Goal: Task Accomplishment & Management: Complete application form

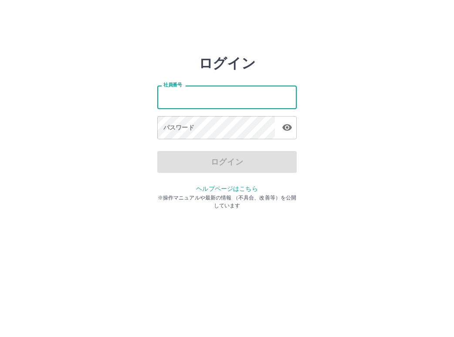
click at [165, 95] on input "社員番号" at bounding box center [227, 96] width 140 height 23
type input "*******"
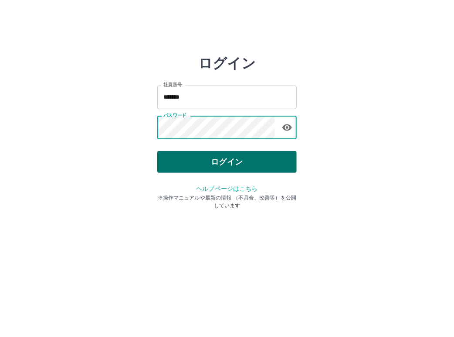
click at [237, 163] on button "ログイン" at bounding box center [227, 162] width 140 height 22
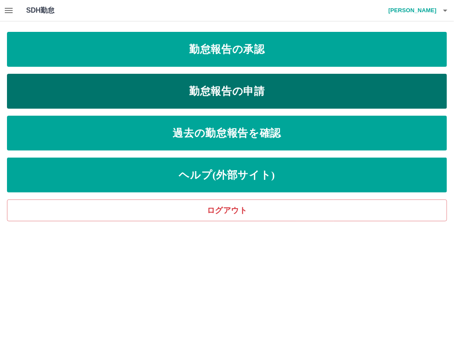
click at [215, 94] on link "勤怠報告の申請" at bounding box center [227, 91] width 441 height 35
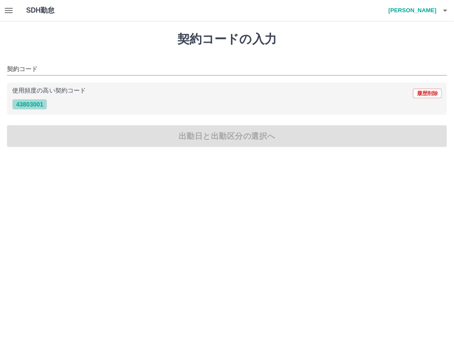
click at [26, 105] on button "43803001" at bounding box center [29, 104] width 35 height 10
type input "********"
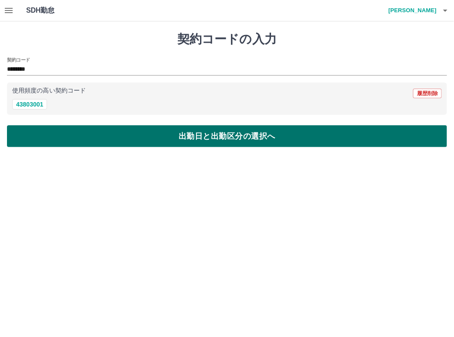
click at [80, 134] on button "出勤日と出勤区分の選択へ" at bounding box center [227, 136] width 441 height 22
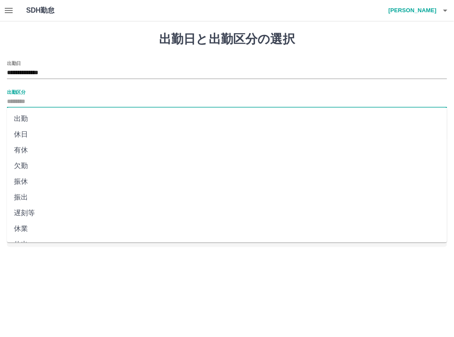
click at [22, 103] on input "出勤区分" at bounding box center [227, 101] width 441 height 11
click at [31, 122] on li "出勤" at bounding box center [227, 119] width 441 height 16
type input "**"
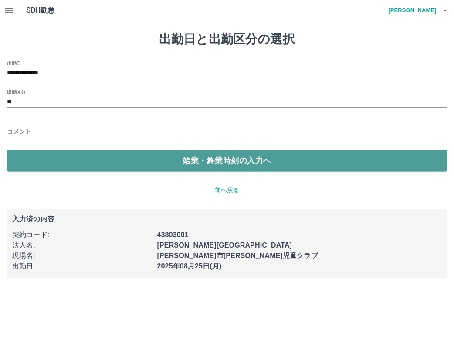
click at [115, 155] on button "始業・終業時刻の入力へ" at bounding box center [227, 161] width 441 height 22
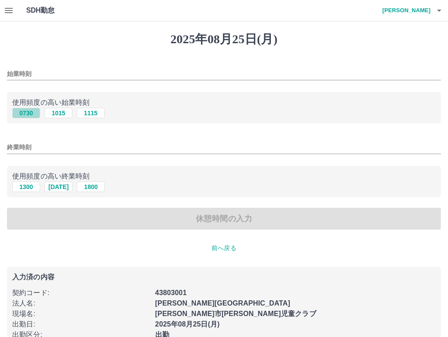
click at [23, 112] on button "0730" at bounding box center [26, 113] width 28 height 10
type input "****"
click at [24, 190] on button "1300" at bounding box center [26, 186] width 28 height 10
type input "****"
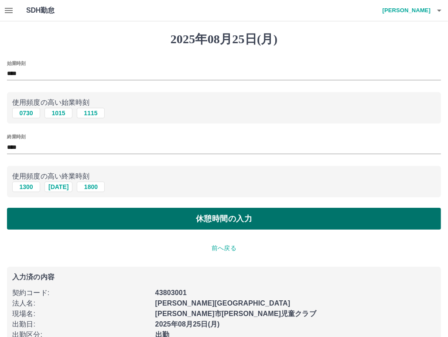
click at [109, 223] on button "休憩時間の入力" at bounding box center [224, 219] width 434 height 22
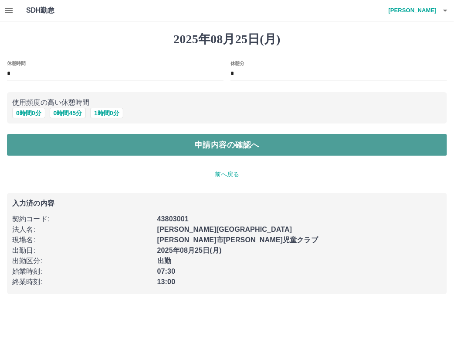
click at [255, 146] on button "申請内容の確認へ" at bounding box center [227, 145] width 441 height 22
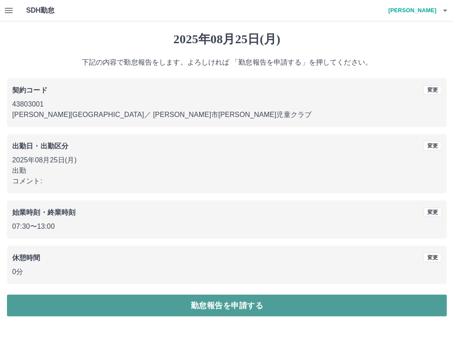
click at [228, 310] on button "勤怠報告を申請する" at bounding box center [227, 305] width 441 height 22
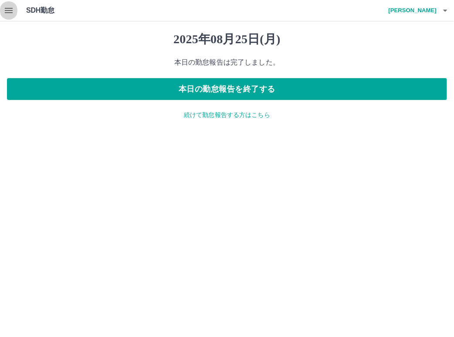
click at [9, 11] on icon "button" at bounding box center [8, 10] width 10 height 10
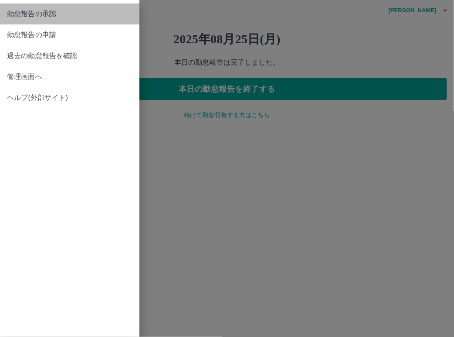
click at [42, 14] on span "勤怠報告の承認" at bounding box center [70, 14] width 126 height 10
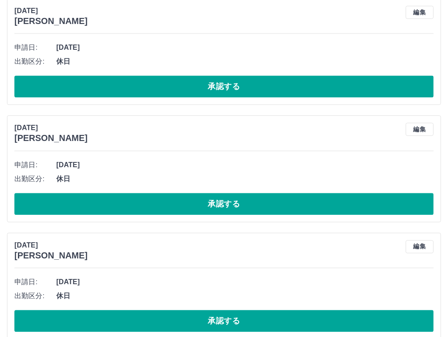
scroll to position [3816, 0]
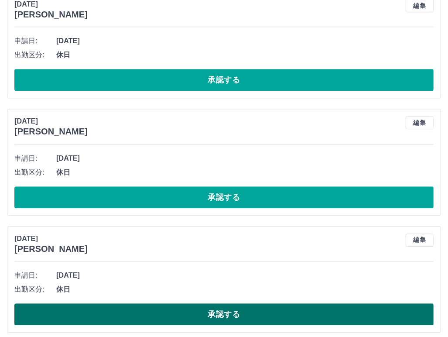
click at [104, 315] on button "承認する" at bounding box center [223, 314] width 419 height 22
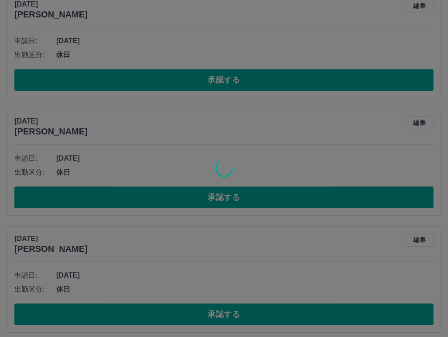
scroll to position [3700, 0]
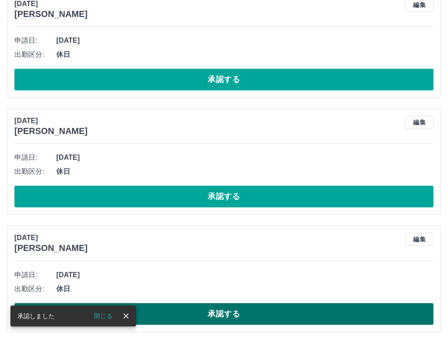
click at [158, 312] on button "承認する" at bounding box center [223, 314] width 419 height 22
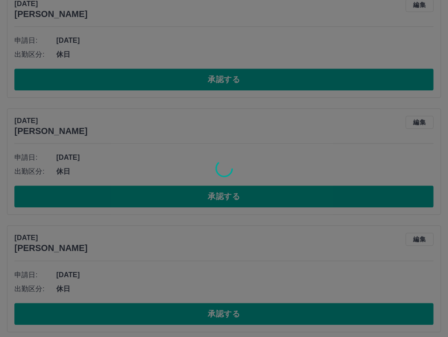
scroll to position [3583, 0]
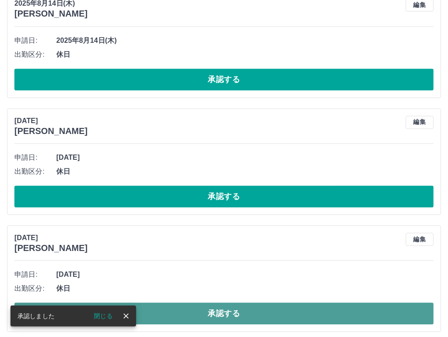
click at [174, 311] on button "承認する" at bounding box center [223, 313] width 419 height 22
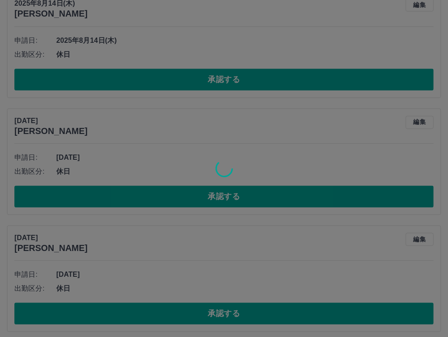
scroll to position [3466, 0]
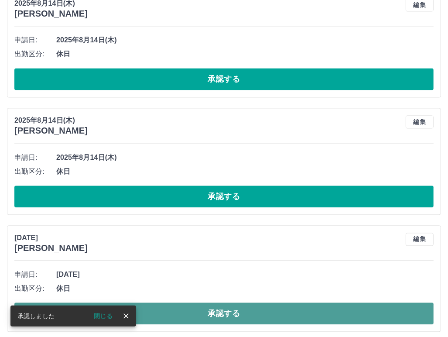
click at [173, 313] on button "承認する" at bounding box center [223, 313] width 419 height 22
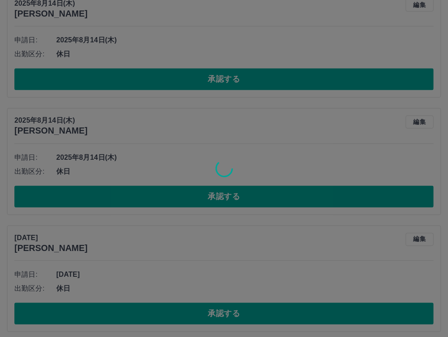
scroll to position [3350, 0]
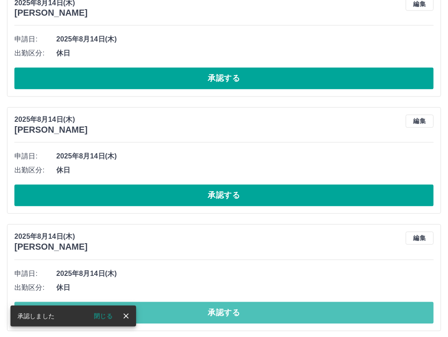
click at [171, 310] on button "承認する" at bounding box center [223, 313] width 419 height 22
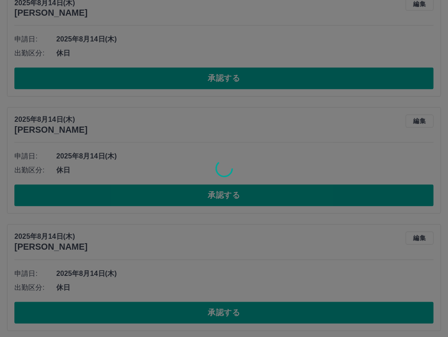
scroll to position [3233, 0]
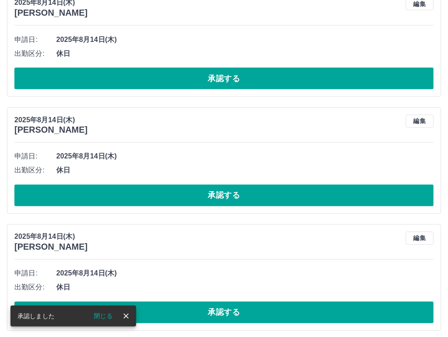
click at [169, 311] on button "承認する" at bounding box center [223, 312] width 419 height 22
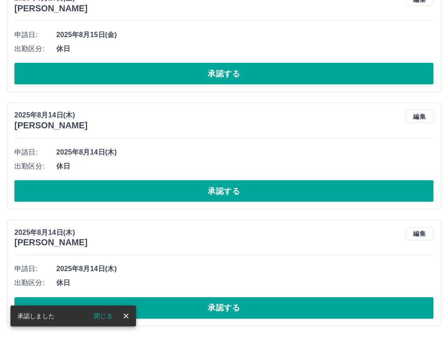
scroll to position [3116, 0]
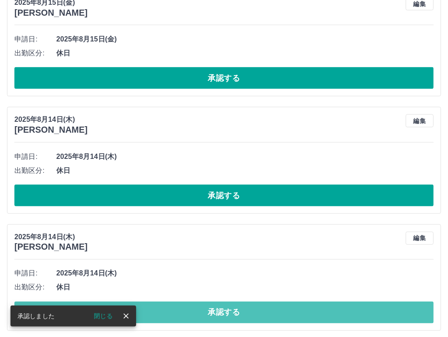
click at [169, 311] on button "承認する" at bounding box center [223, 312] width 419 height 22
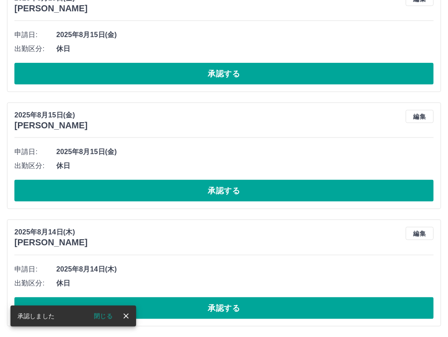
scroll to position [2999, 0]
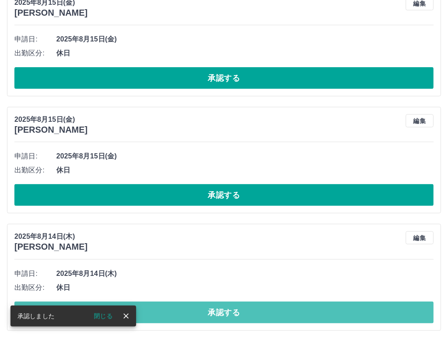
click at [167, 315] on button "承認する" at bounding box center [223, 312] width 419 height 22
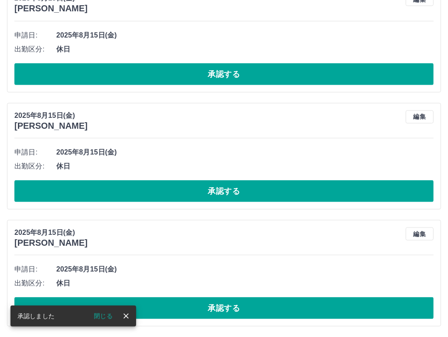
scroll to position [2882, 0]
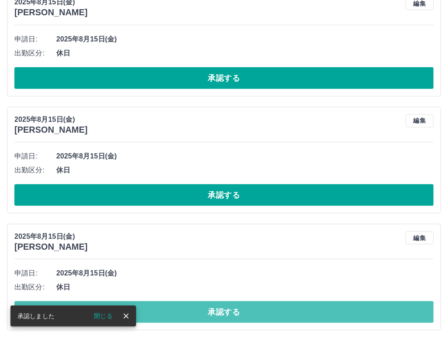
click at [167, 314] on button "承認する" at bounding box center [223, 312] width 419 height 22
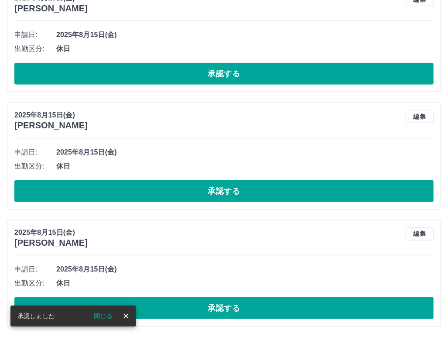
scroll to position [2765, 0]
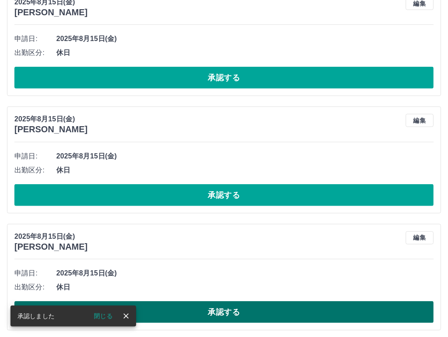
click at [174, 314] on button "承認する" at bounding box center [223, 312] width 419 height 22
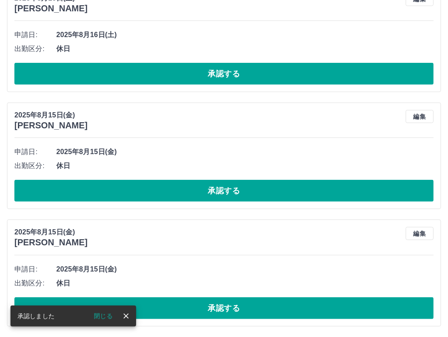
scroll to position [2648, 0]
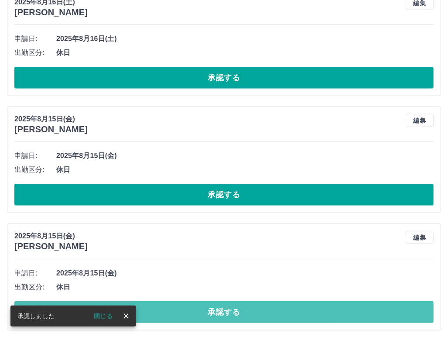
click at [175, 314] on button "承認する" at bounding box center [223, 312] width 419 height 22
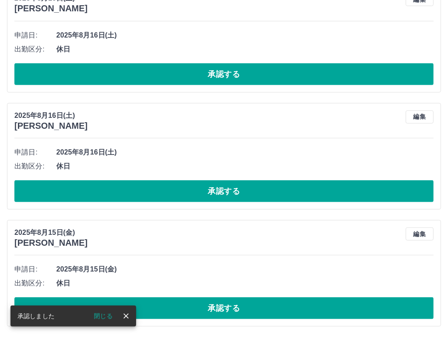
scroll to position [2532, 0]
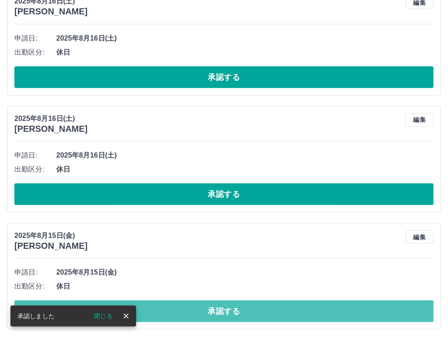
click at [175, 314] on button "承認する" at bounding box center [223, 311] width 419 height 22
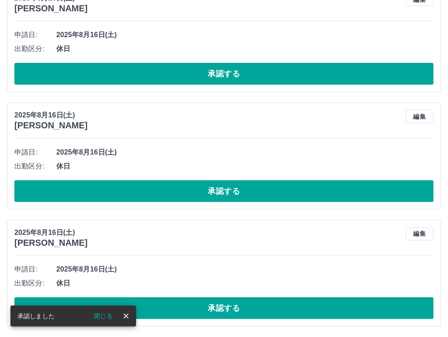
scroll to position [2415, 0]
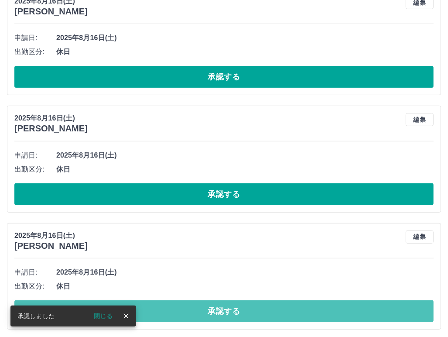
click at [175, 314] on button "承認する" at bounding box center [223, 311] width 419 height 22
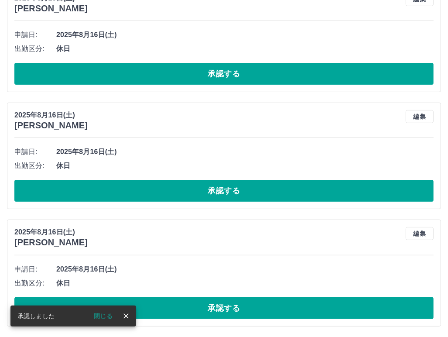
scroll to position [2298, 0]
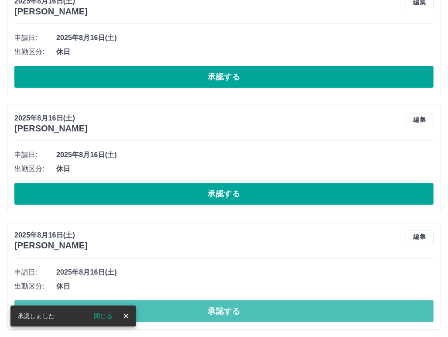
click at [175, 314] on button "承認する" at bounding box center [223, 311] width 419 height 22
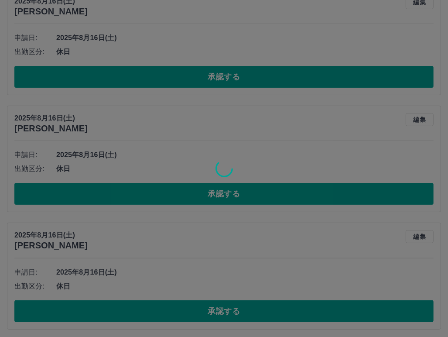
scroll to position [2182, 0]
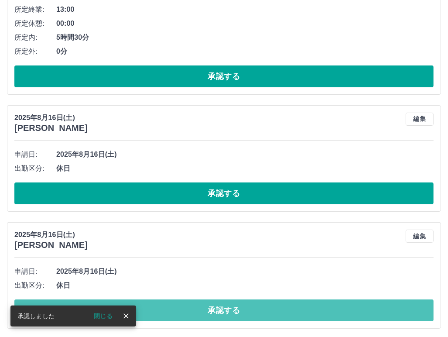
click at [175, 314] on button "承認する" at bounding box center [223, 310] width 419 height 22
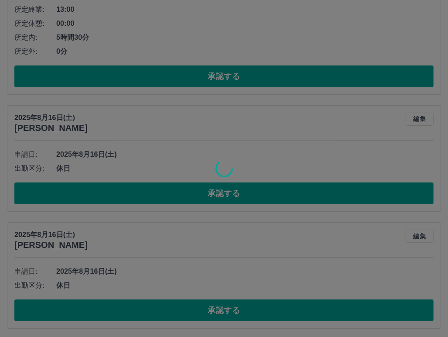
scroll to position [2065, 0]
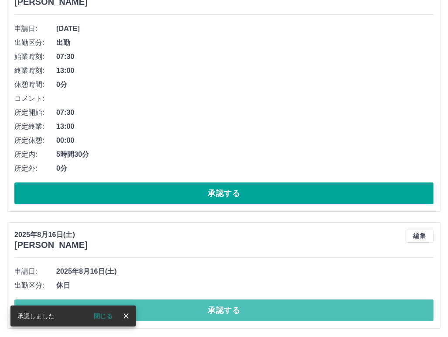
click at [174, 313] on button "承認する" at bounding box center [223, 310] width 419 height 22
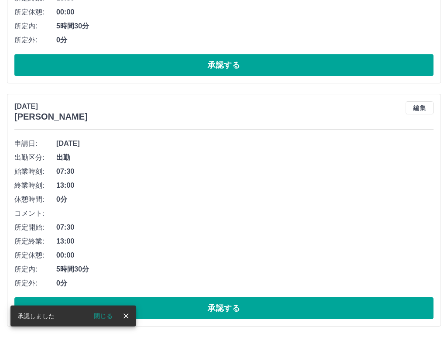
scroll to position [1948, 0]
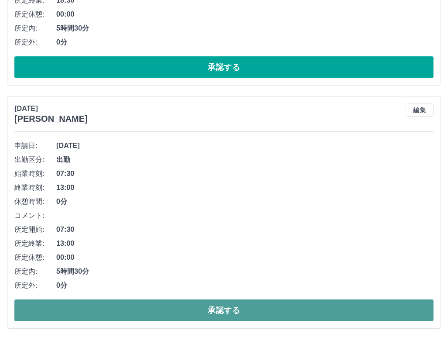
click at [174, 314] on button "承認する" at bounding box center [223, 310] width 419 height 22
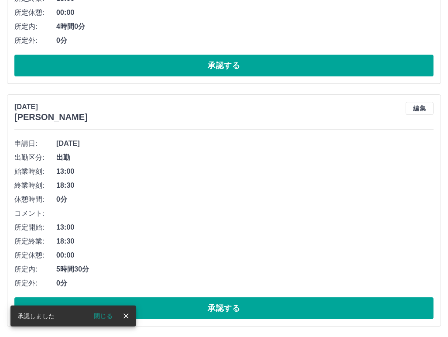
scroll to position [1706, 0]
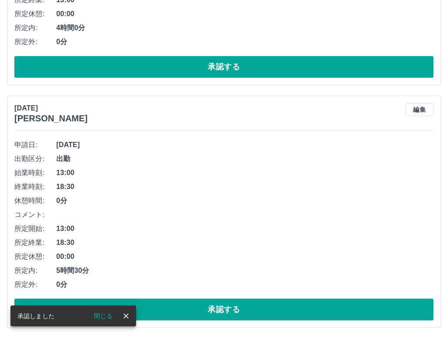
click at [173, 313] on button "承認する" at bounding box center [223, 309] width 419 height 22
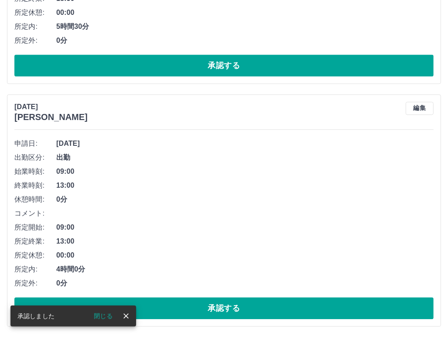
scroll to position [1463, 0]
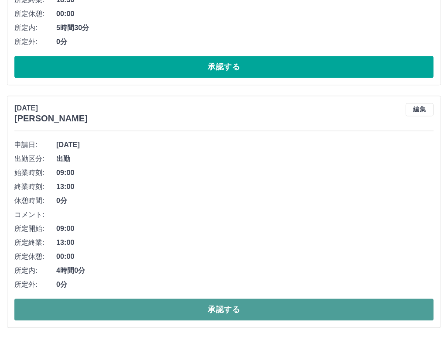
click at [174, 314] on button "承認する" at bounding box center [223, 309] width 419 height 22
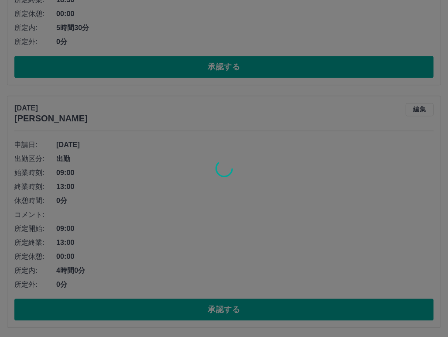
scroll to position [1221, 0]
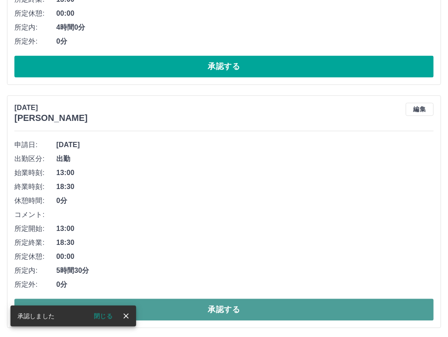
click at [176, 313] on button "承認する" at bounding box center [223, 309] width 419 height 22
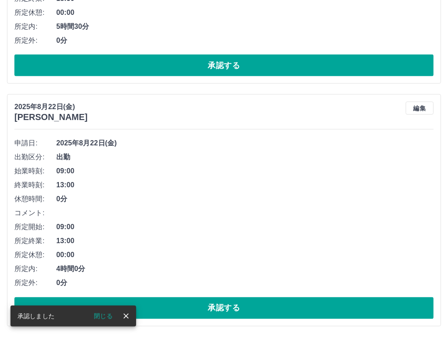
scroll to position [979, 0]
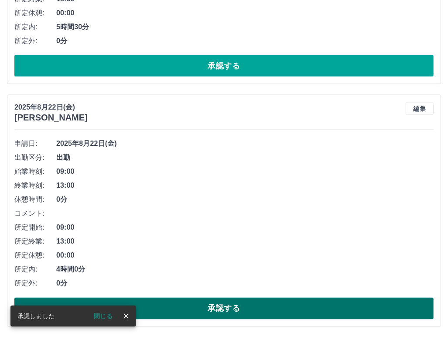
click at [177, 311] on button "承認する" at bounding box center [223, 308] width 419 height 22
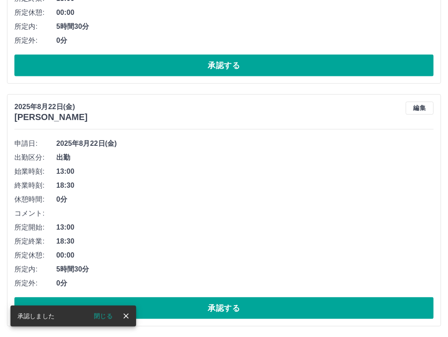
scroll to position [736, 0]
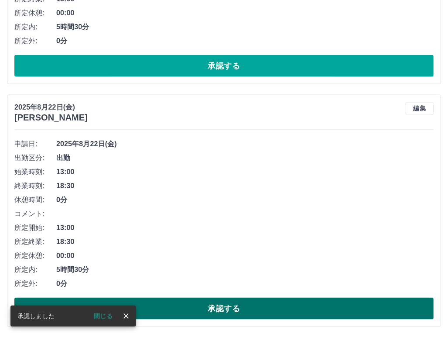
click at [181, 310] on button "承認する" at bounding box center [223, 308] width 419 height 22
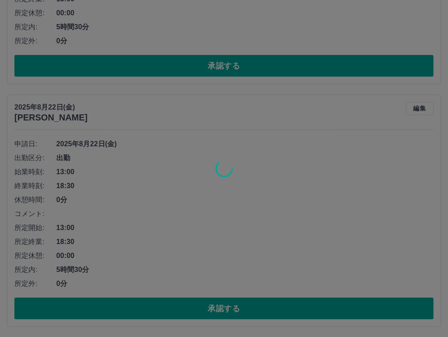
scroll to position [494, 0]
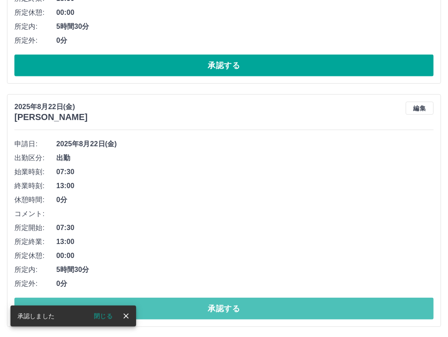
click at [184, 308] on button "承認する" at bounding box center [223, 308] width 419 height 22
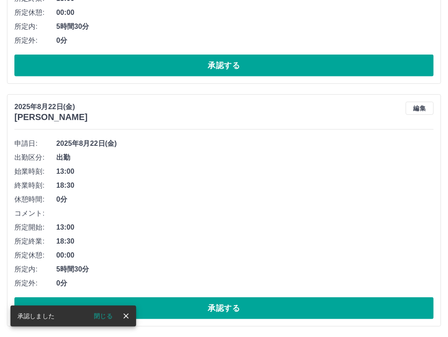
scroll to position [251, 0]
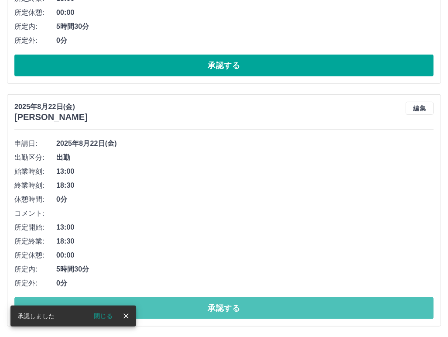
click at [184, 308] on button "承認する" at bounding box center [223, 308] width 419 height 22
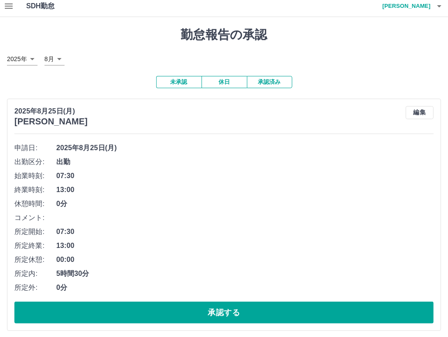
scroll to position [0, 0]
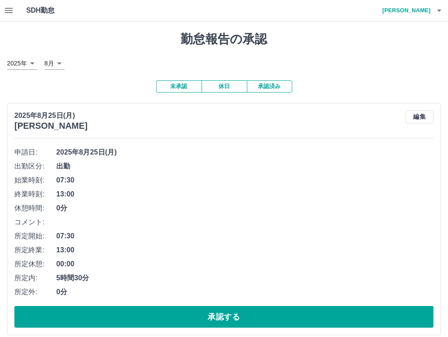
click at [267, 86] on button "承認済み" at bounding box center [269, 86] width 45 height 12
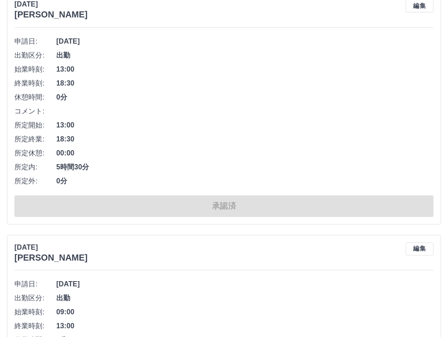
scroll to position [1352, 0]
